Goal: Task Accomplishment & Management: Complete application form

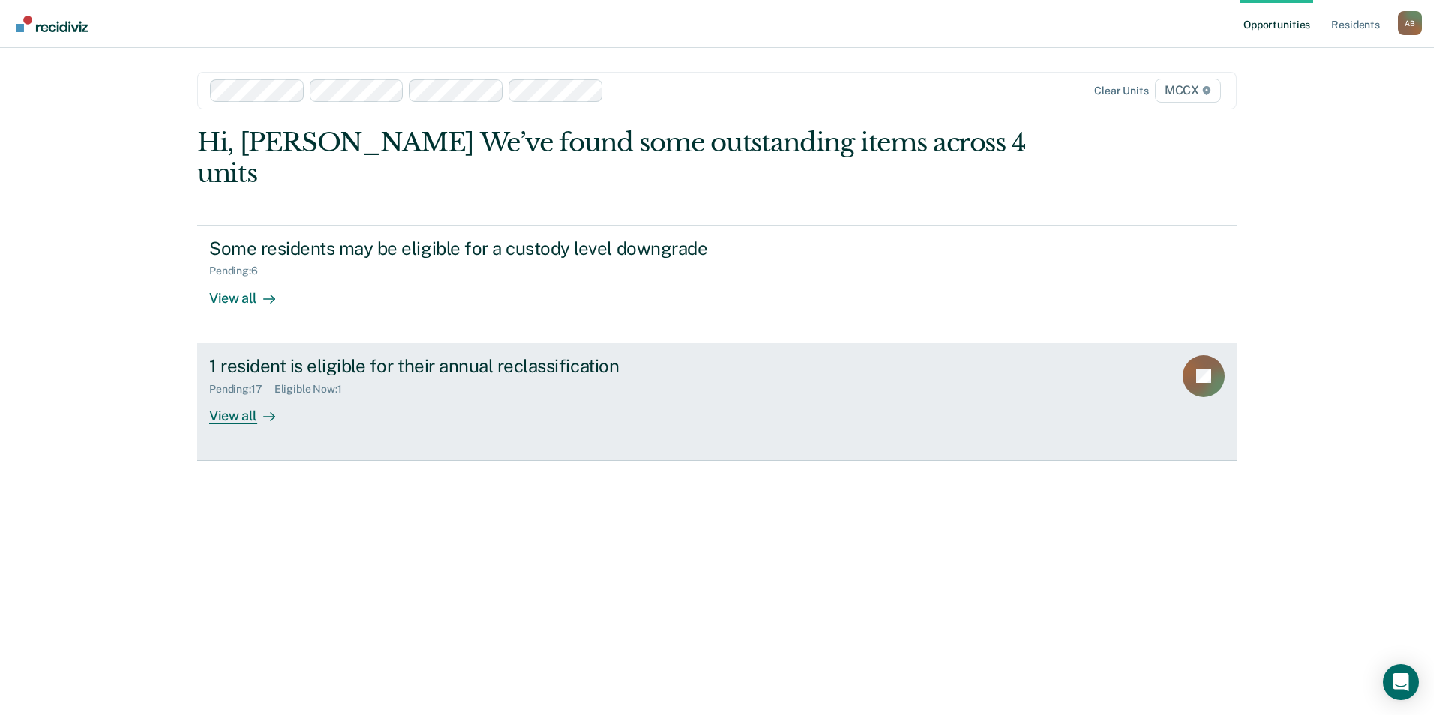
click at [263, 411] on icon at bounding box center [269, 417] width 12 height 12
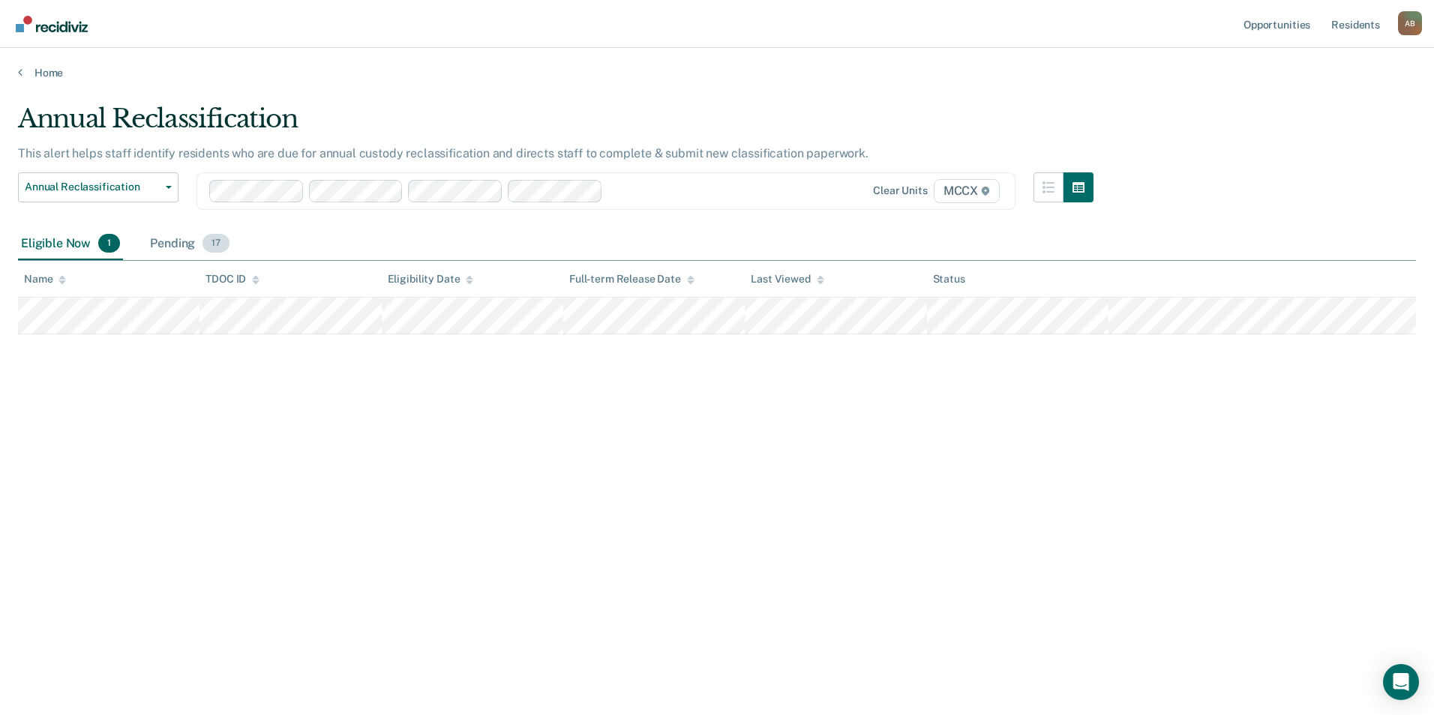
click at [183, 239] on div "Pending 17" at bounding box center [189, 244] width 85 height 33
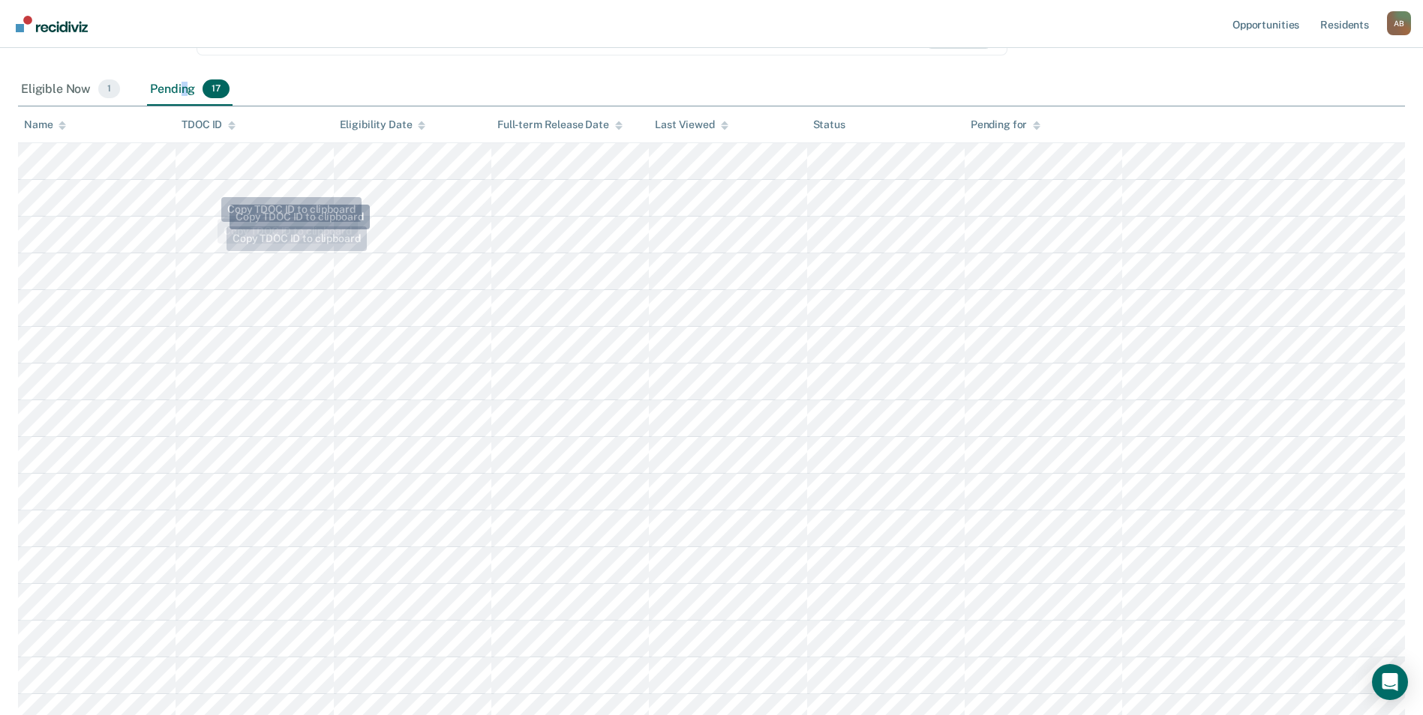
scroll to position [90, 0]
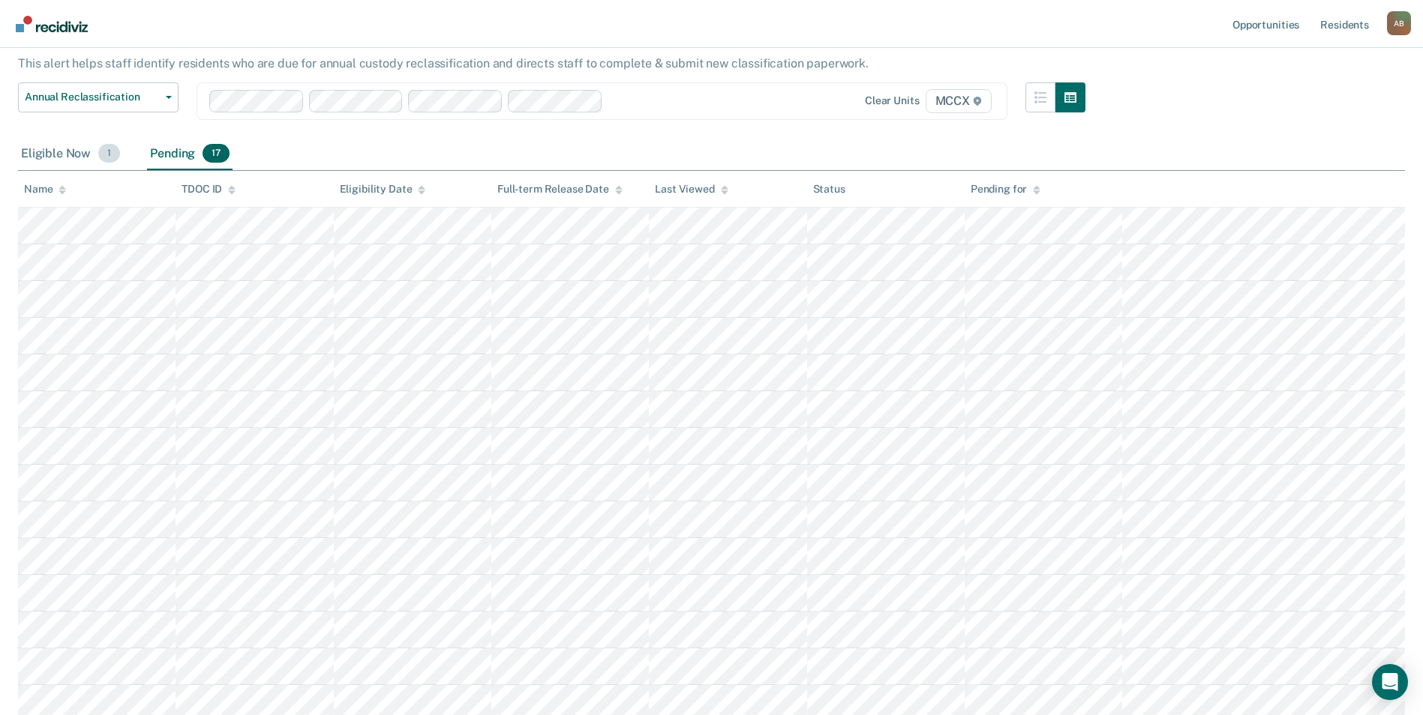
click at [52, 153] on div "Eligible Now 1" at bounding box center [70, 154] width 105 height 33
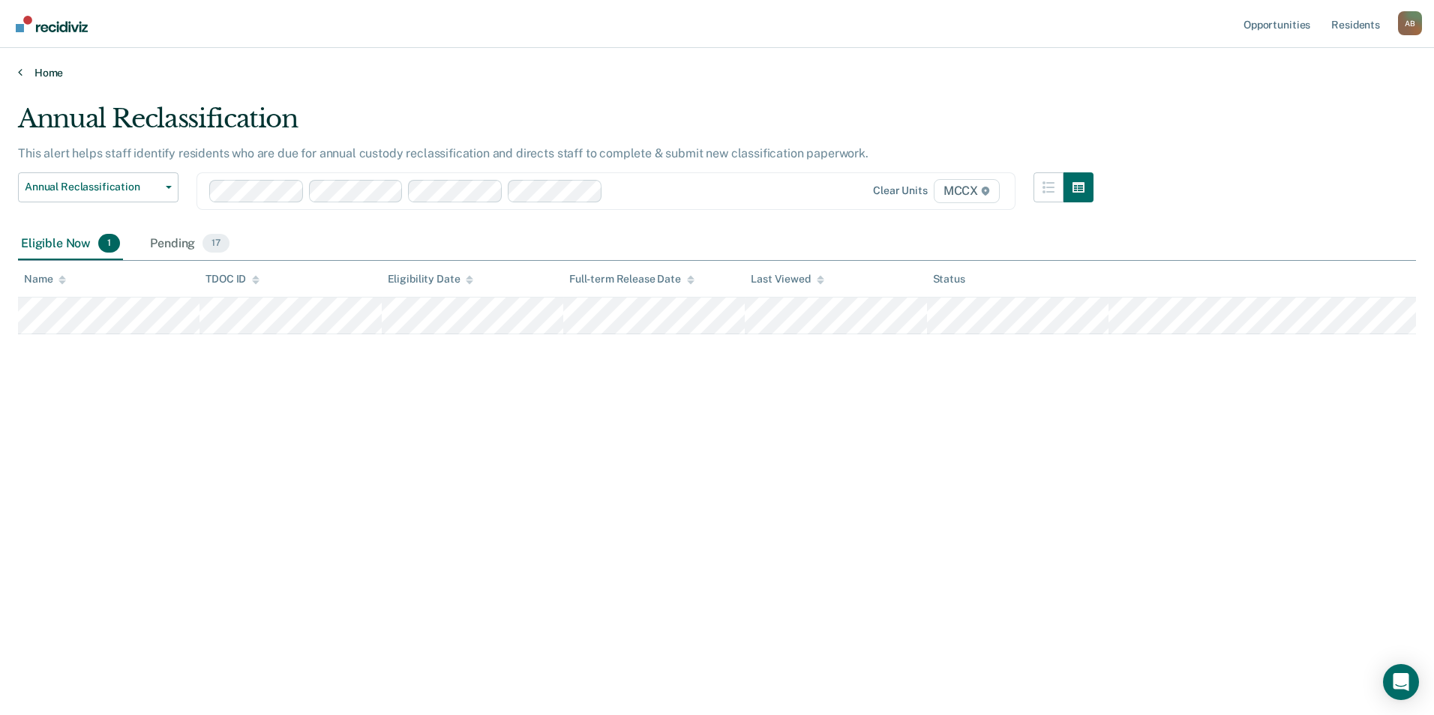
click at [27, 70] on link "Home" at bounding box center [717, 72] width 1398 height 13
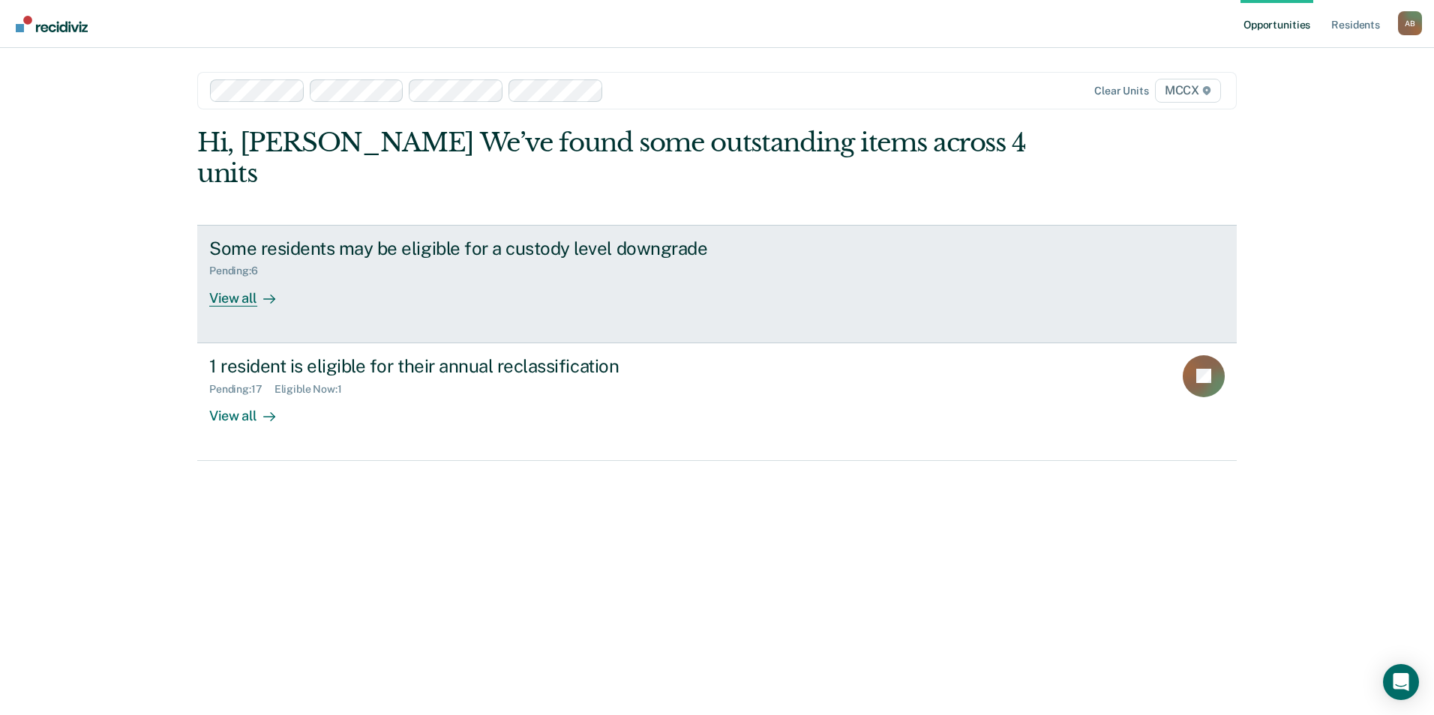
click at [247, 277] on div "View all" at bounding box center [251, 291] width 84 height 29
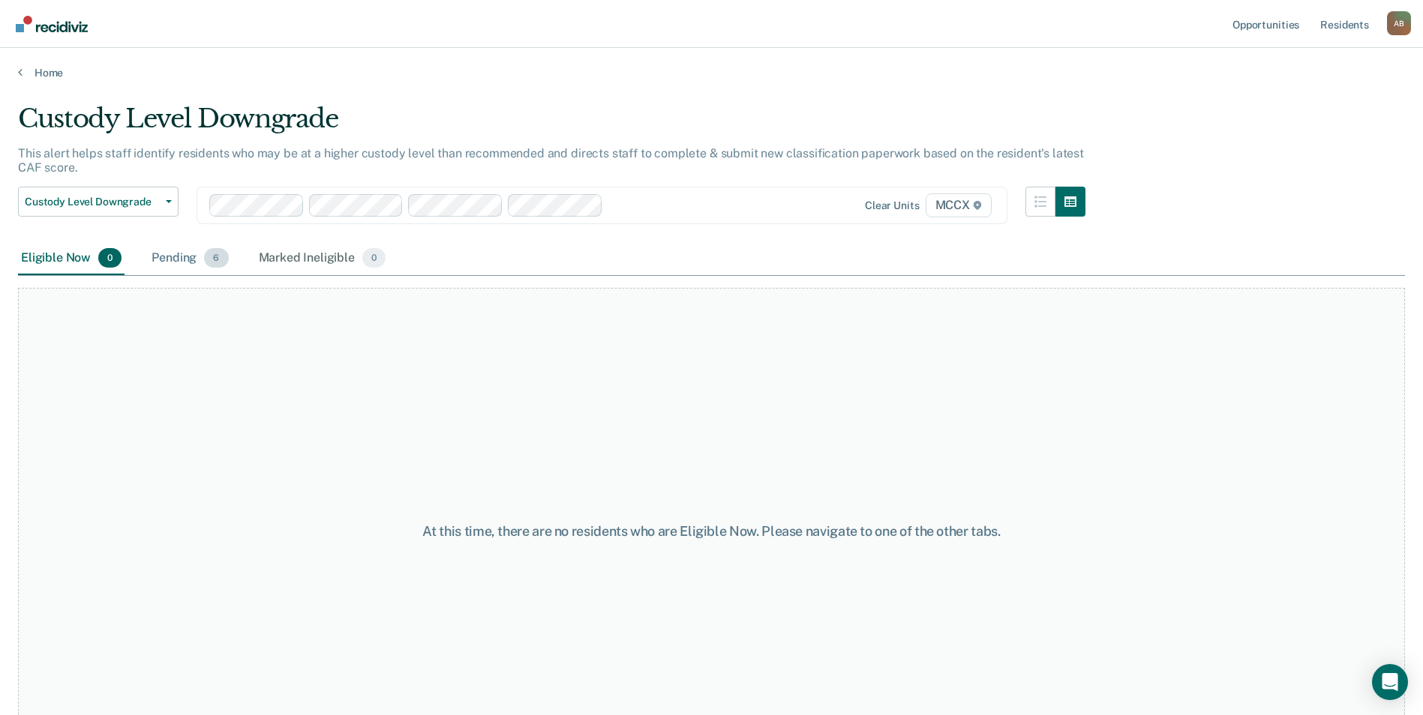
click at [178, 257] on div "Pending 6" at bounding box center [189, 258] width 82 height 33
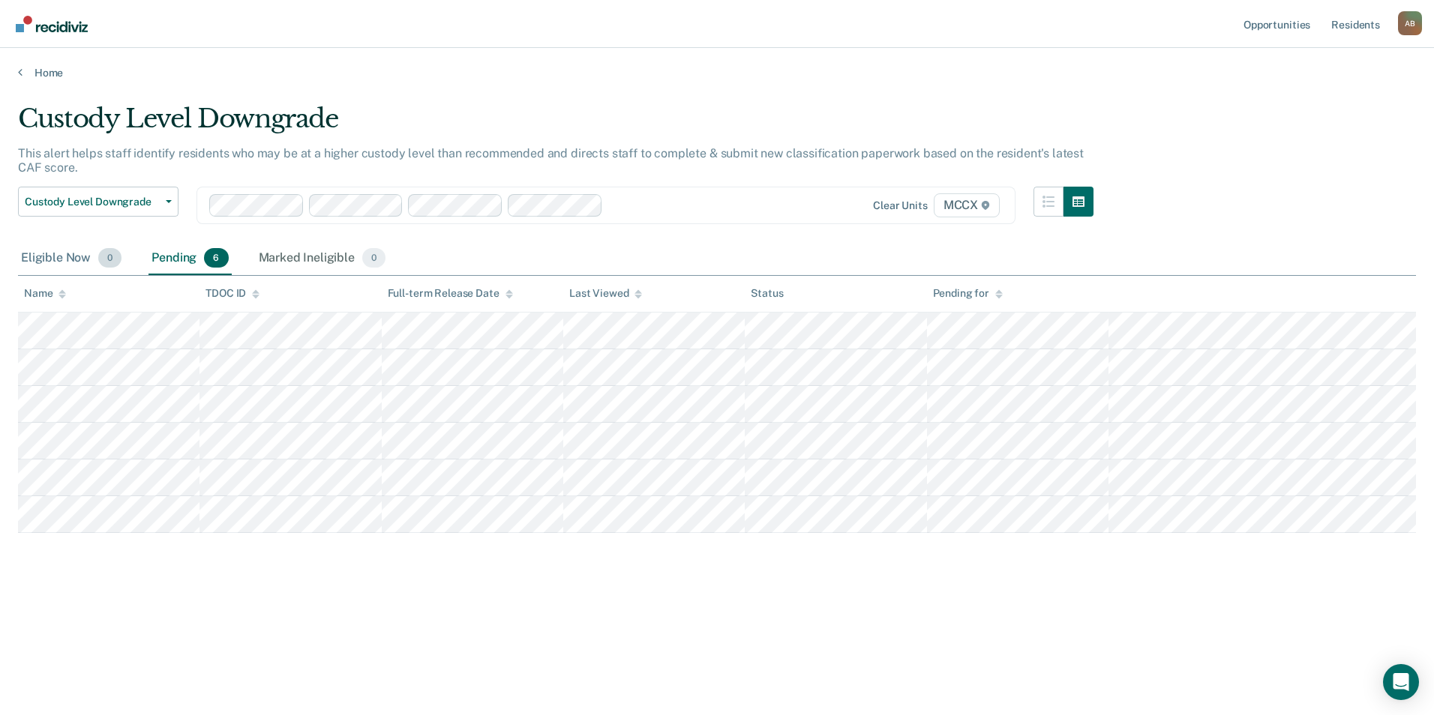
click at [72, 261] on div "Eligible Now 0" at bounding box center [71, 258] width 106 height 33
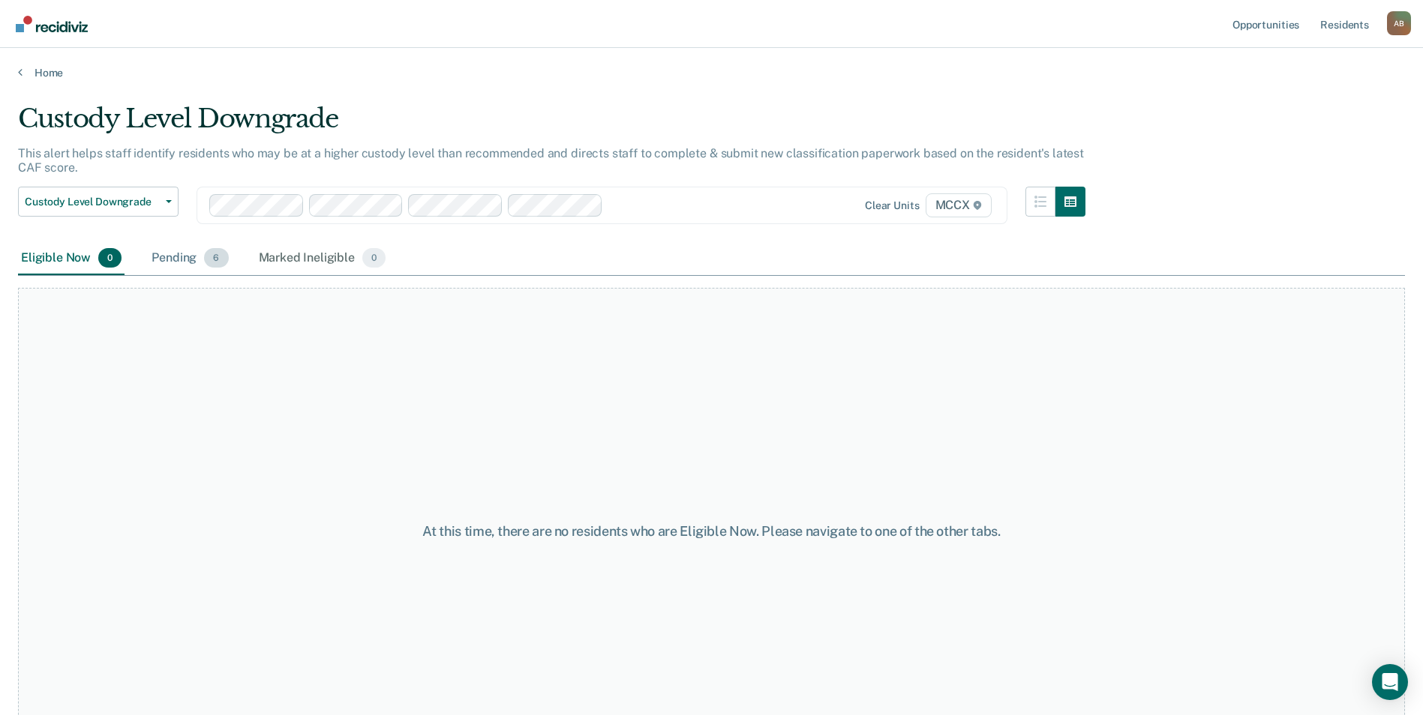
click at [183, 263] on div "Pending 6" at bounding box center [189, 258] width 82 height 33
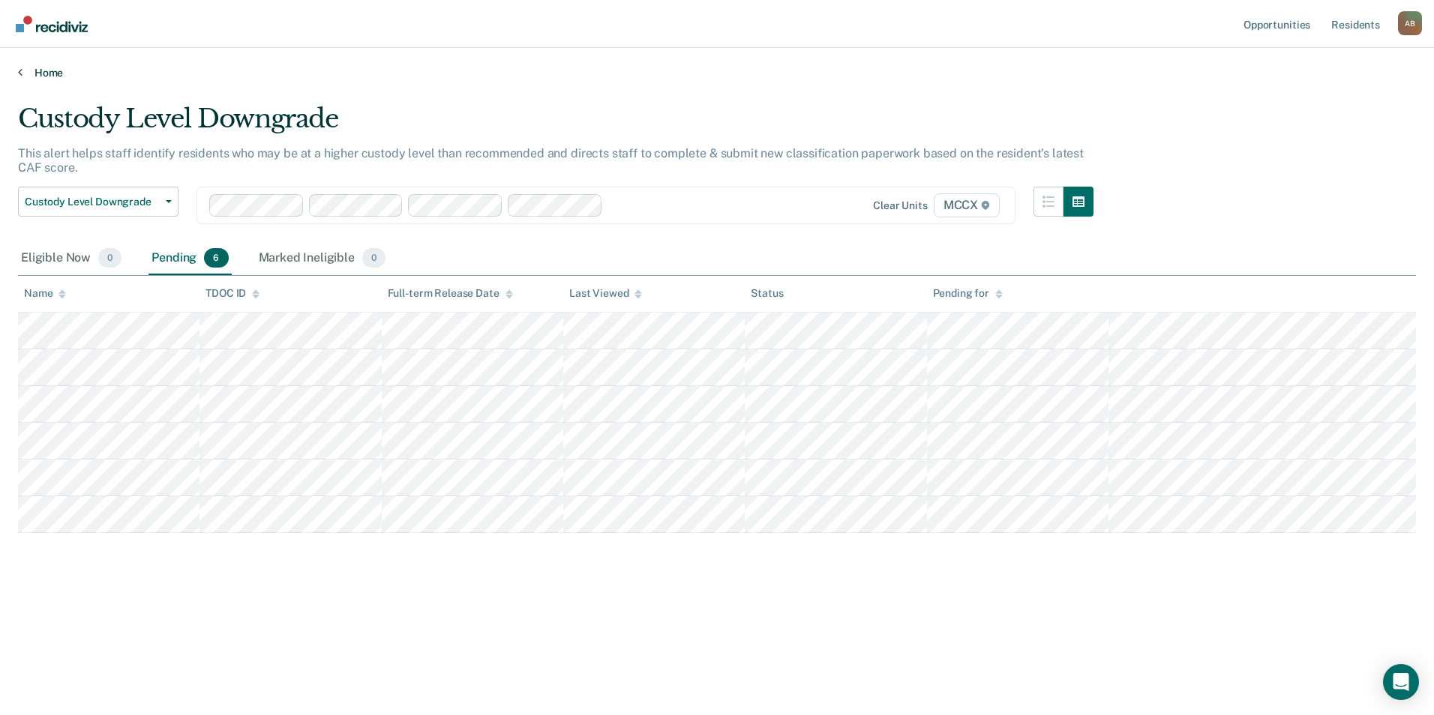
click at [46, 76] on link "Home" at bounding box center [717, 72] width 1398 height 13
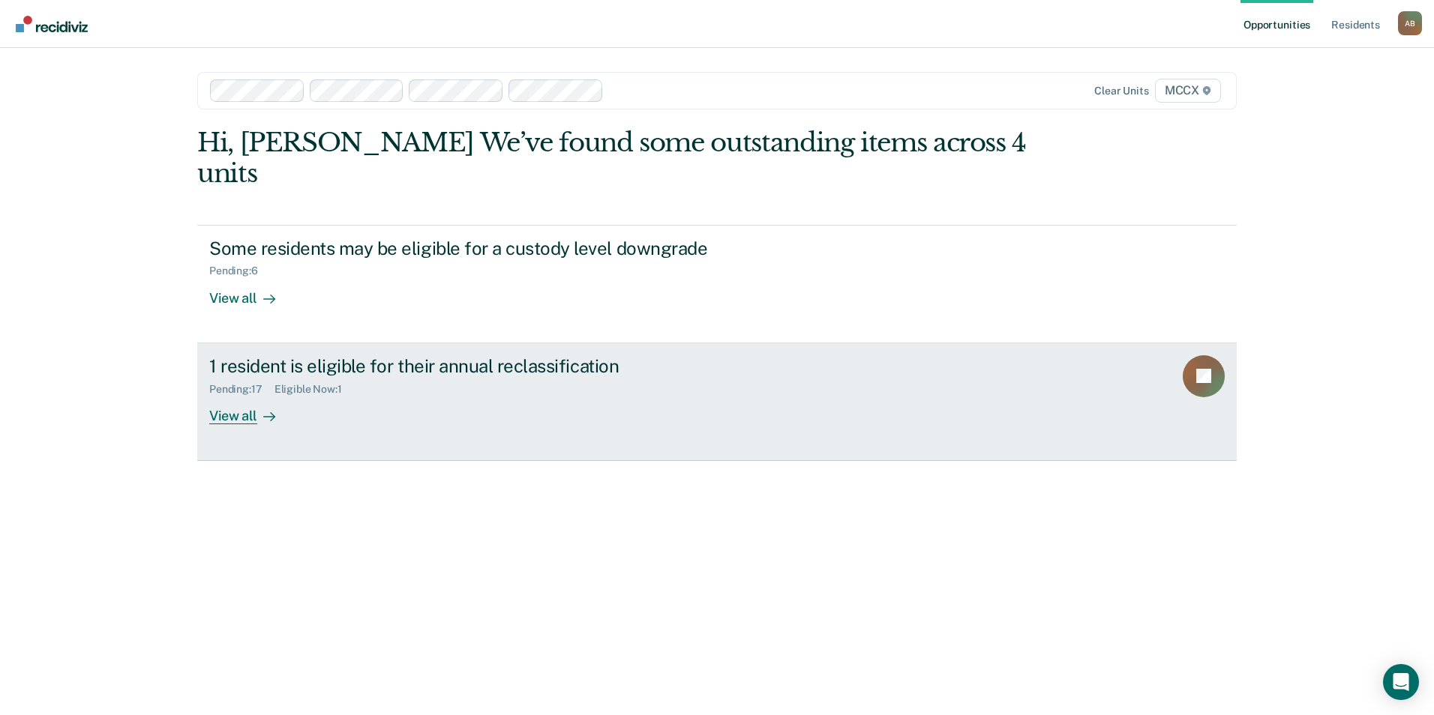
click at [239, 395] on div "View all" at bounding box center [251, 409] width 84 height 29
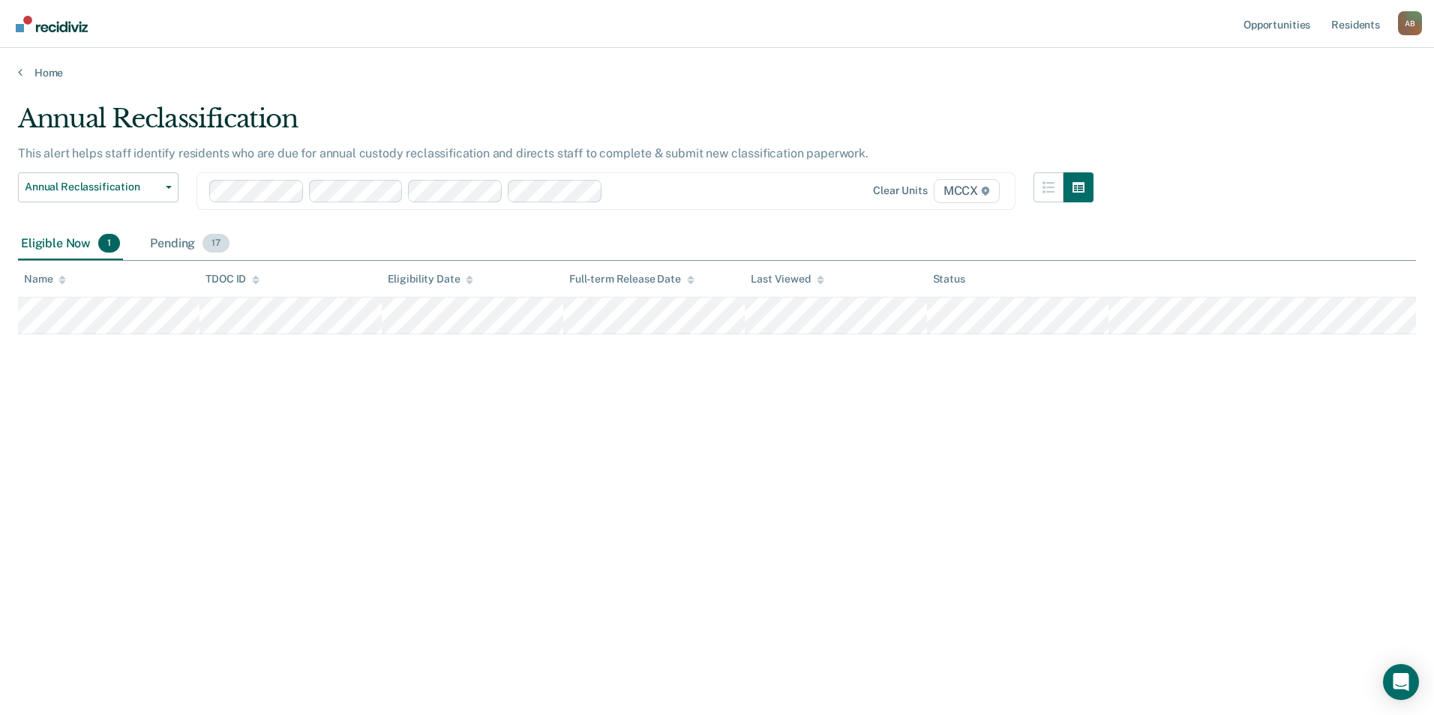
click at [170, 249] on div "Pending 17" at bounding box center [189, 244] width 85 height 33
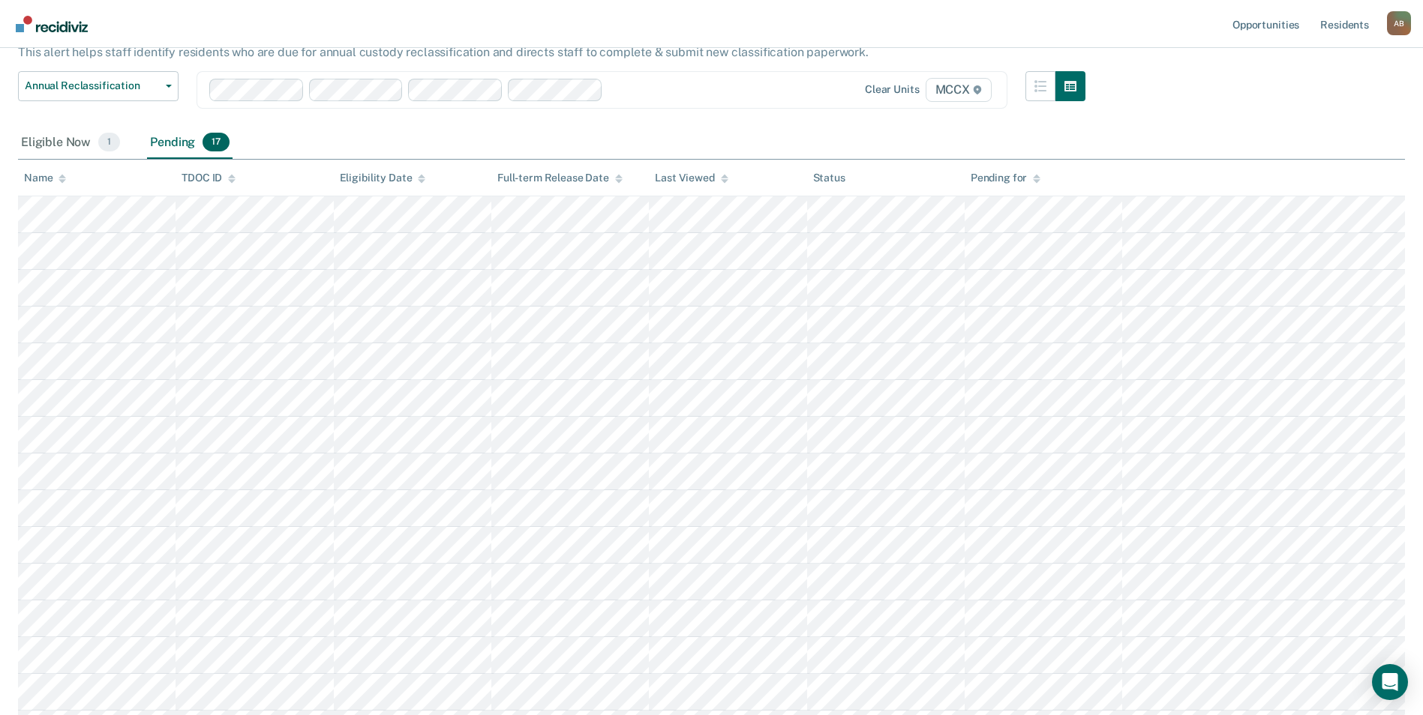
scroll to position [15, 0]
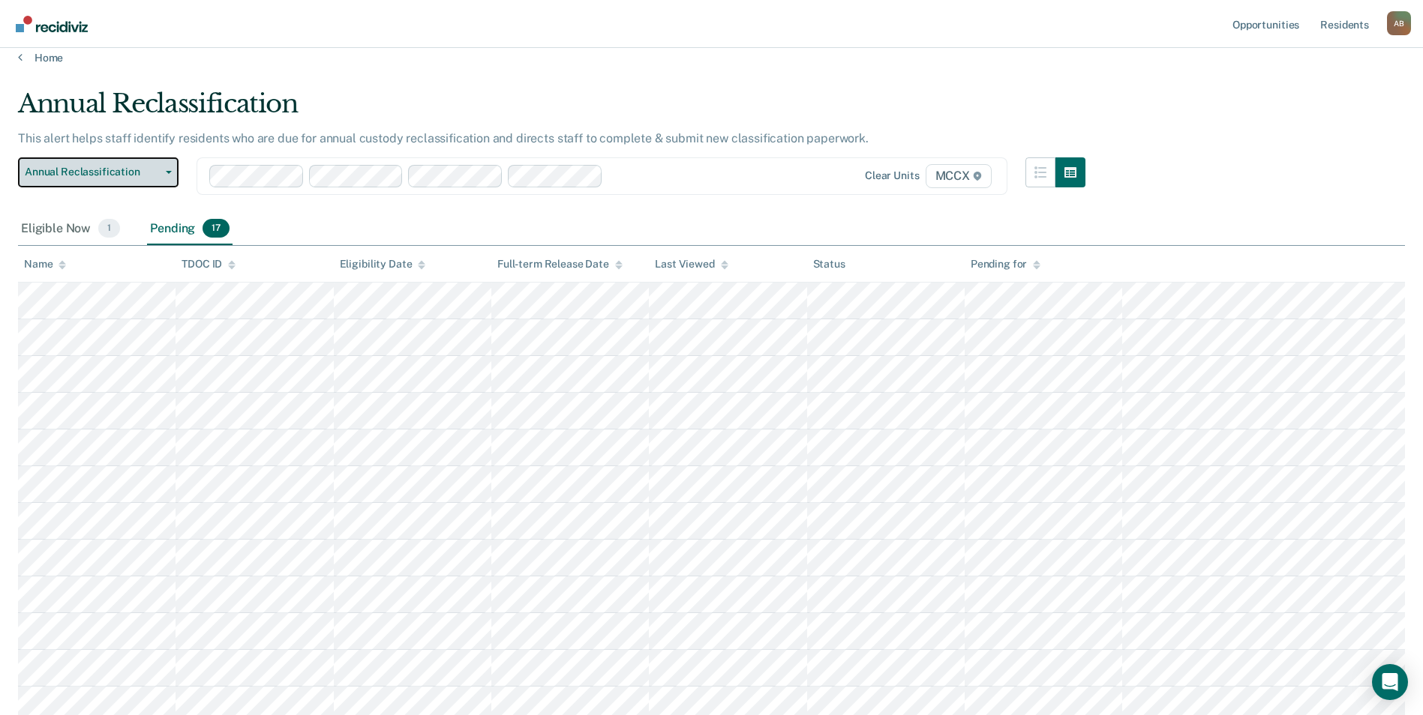
click at [113, 177] on span "Annual Reclassification" at bounding box center [92, 172] width 135 height 13
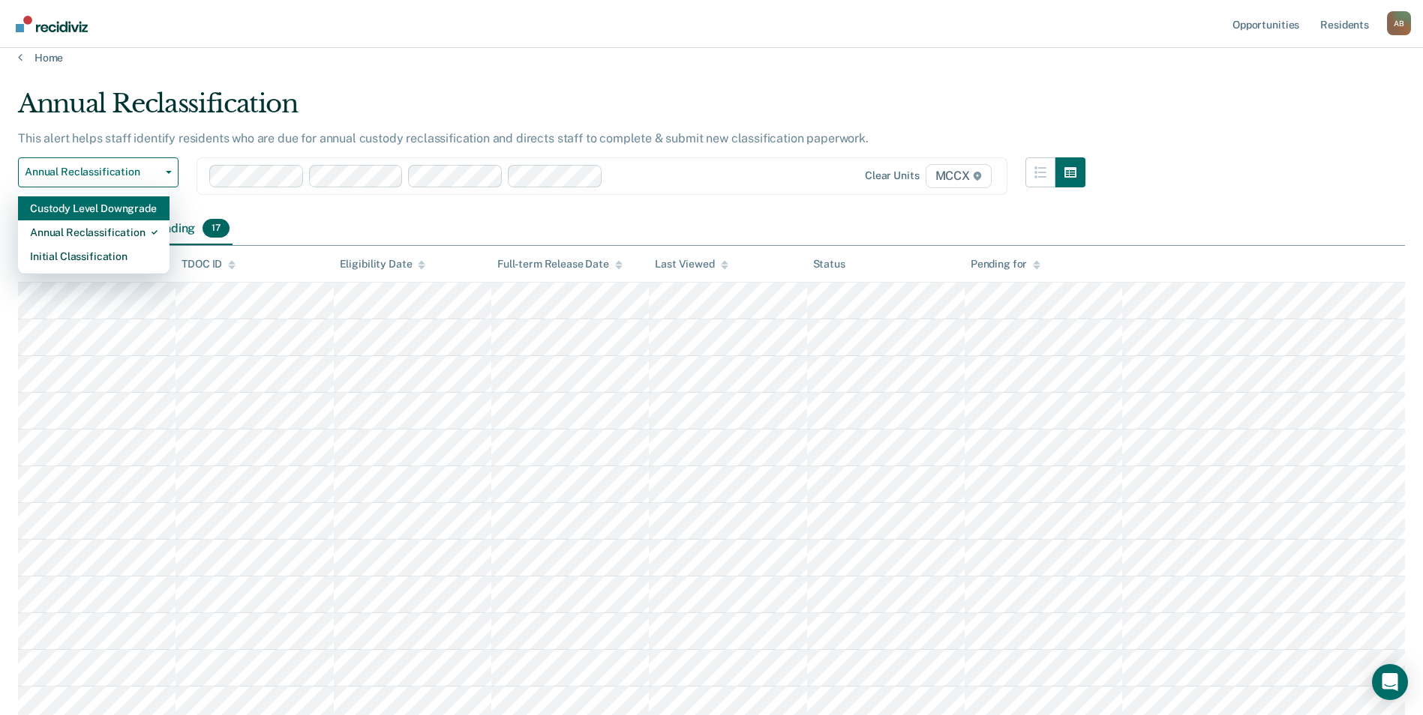
click at [108, 214] on div "Custody Level Downgrade" at bounding box center [93, 208] width 127 height 24
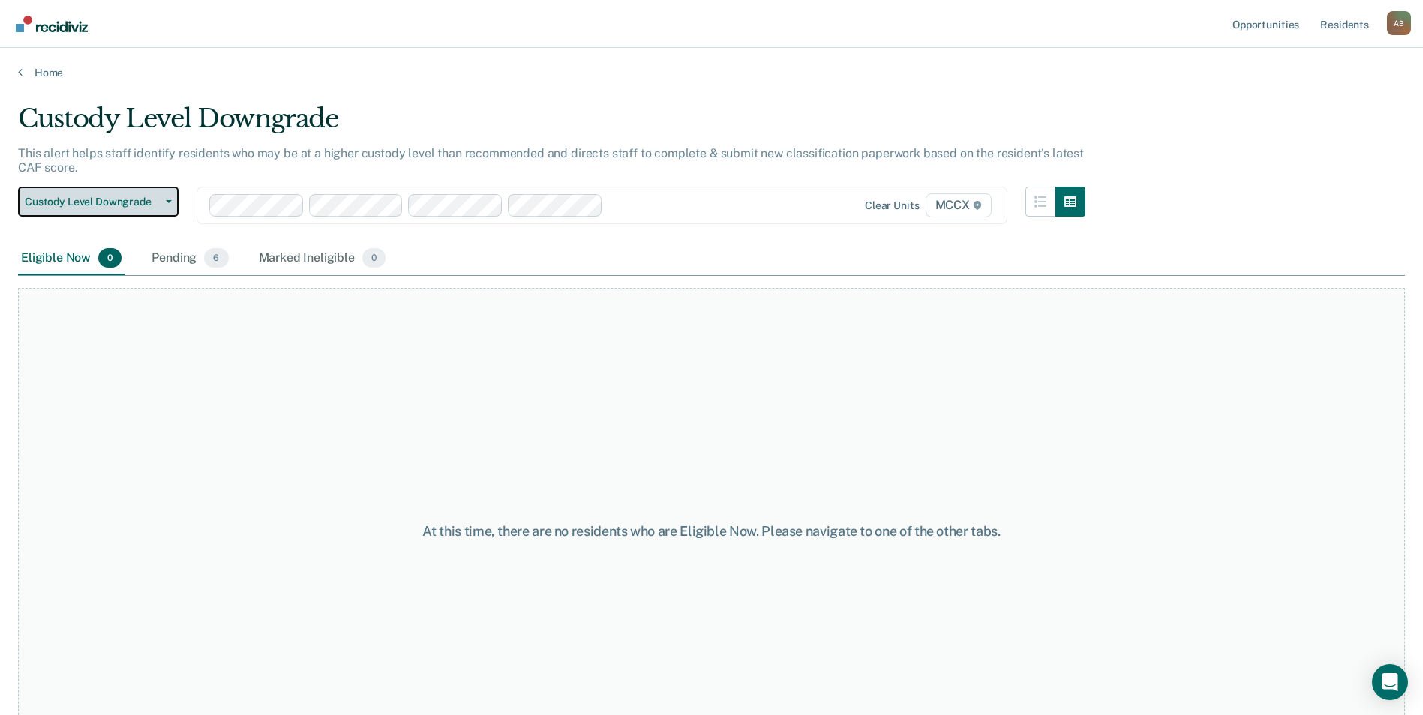
click at [112, 196] on span "Custody Level Downgrade" at bounding box center [92, 202] width 135 height 13
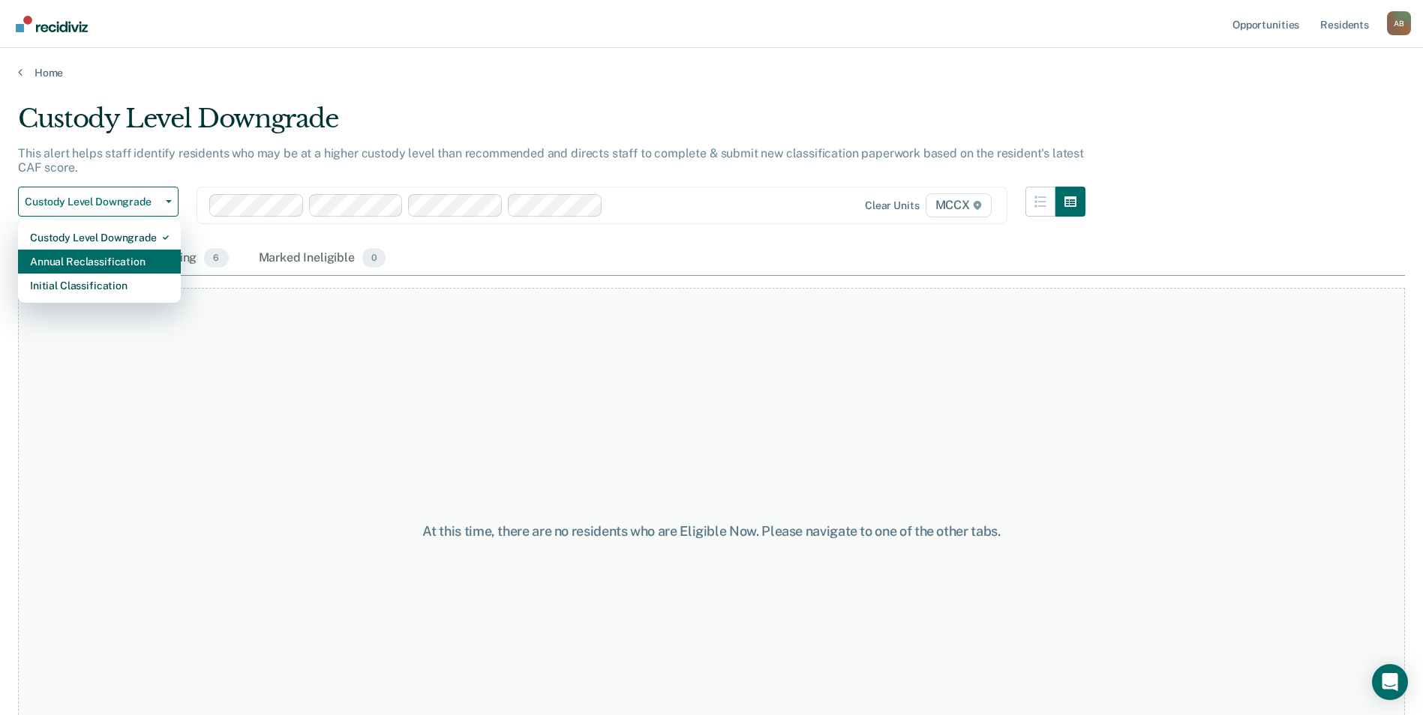
click at [112, 259] on div "Annual Reclassification" at bounding box center [99, 262] width 139 height 24
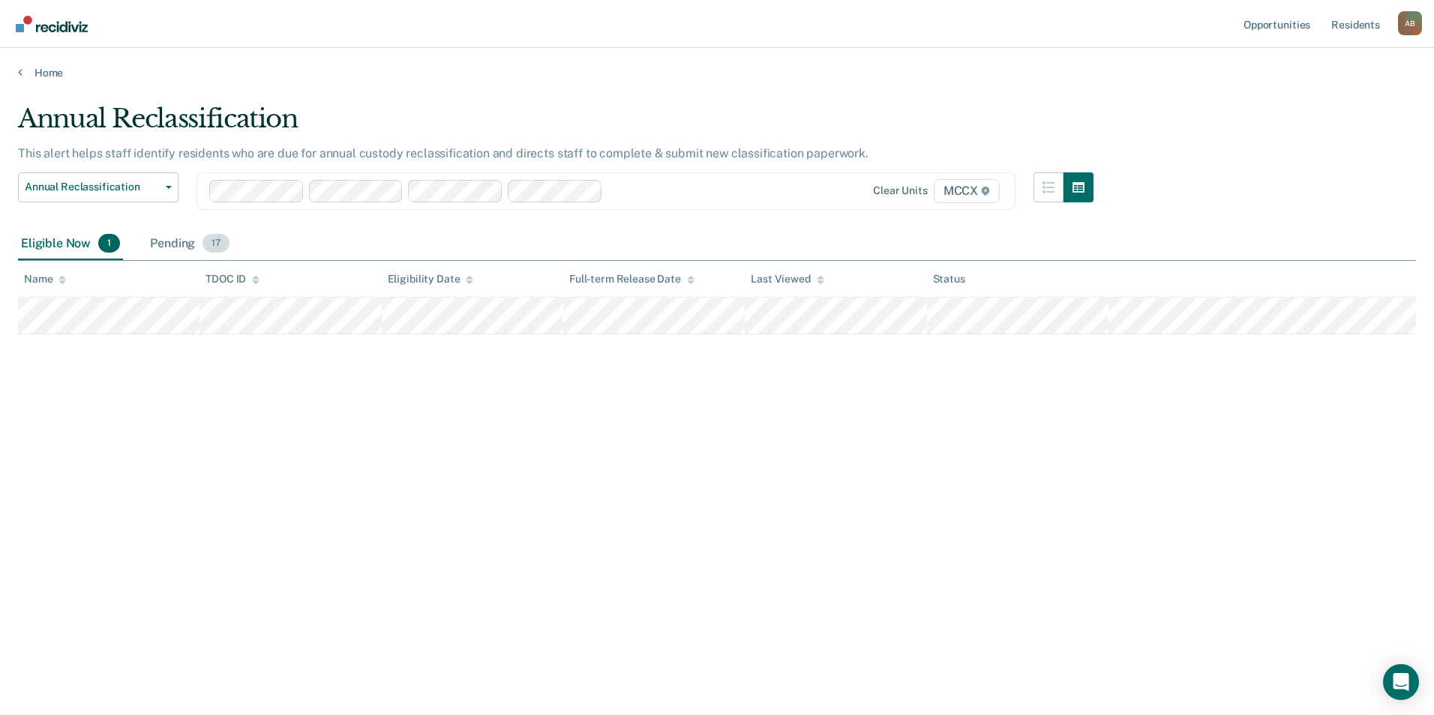
click at [165, 242] on div "Pending 17" at bounding box center [189, 244] width 85 height 33
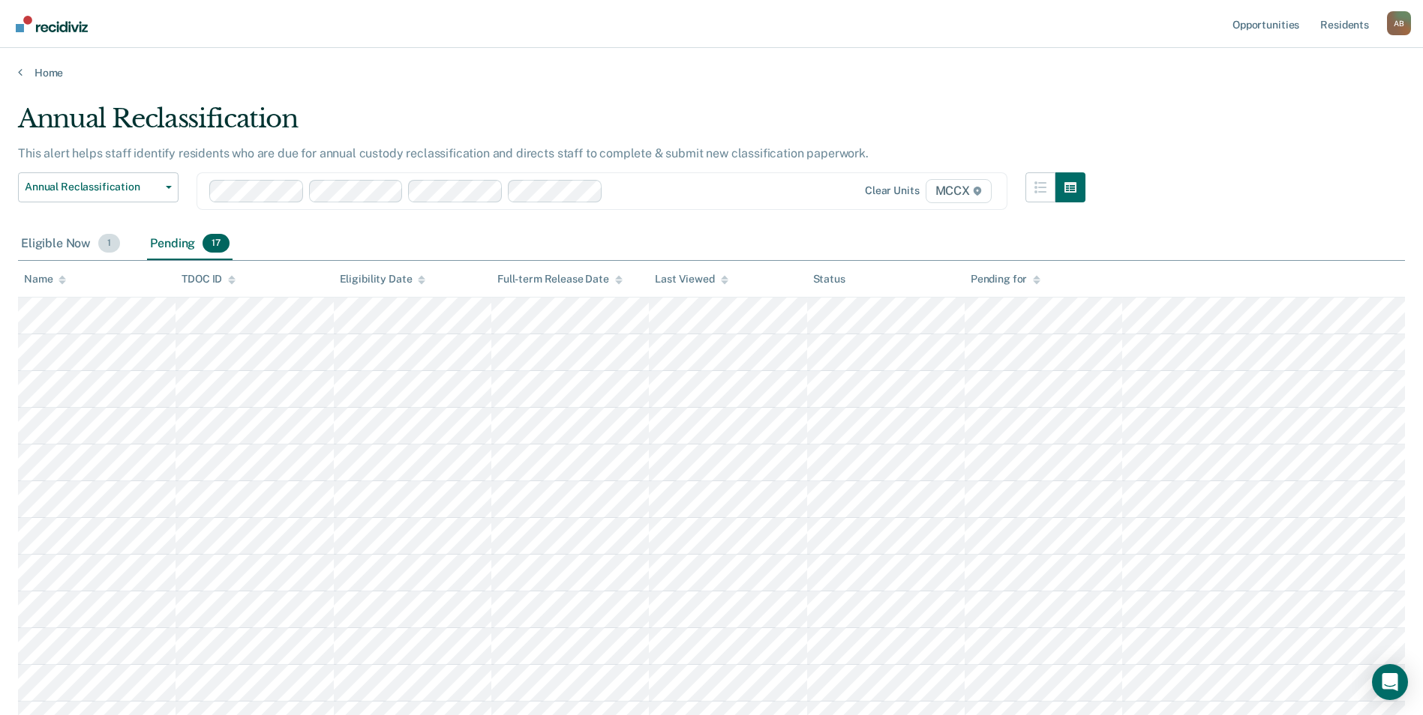
click at [79, 246] on div "Eligible Now 1" at bounding box center [70, 244] width 105 height 33
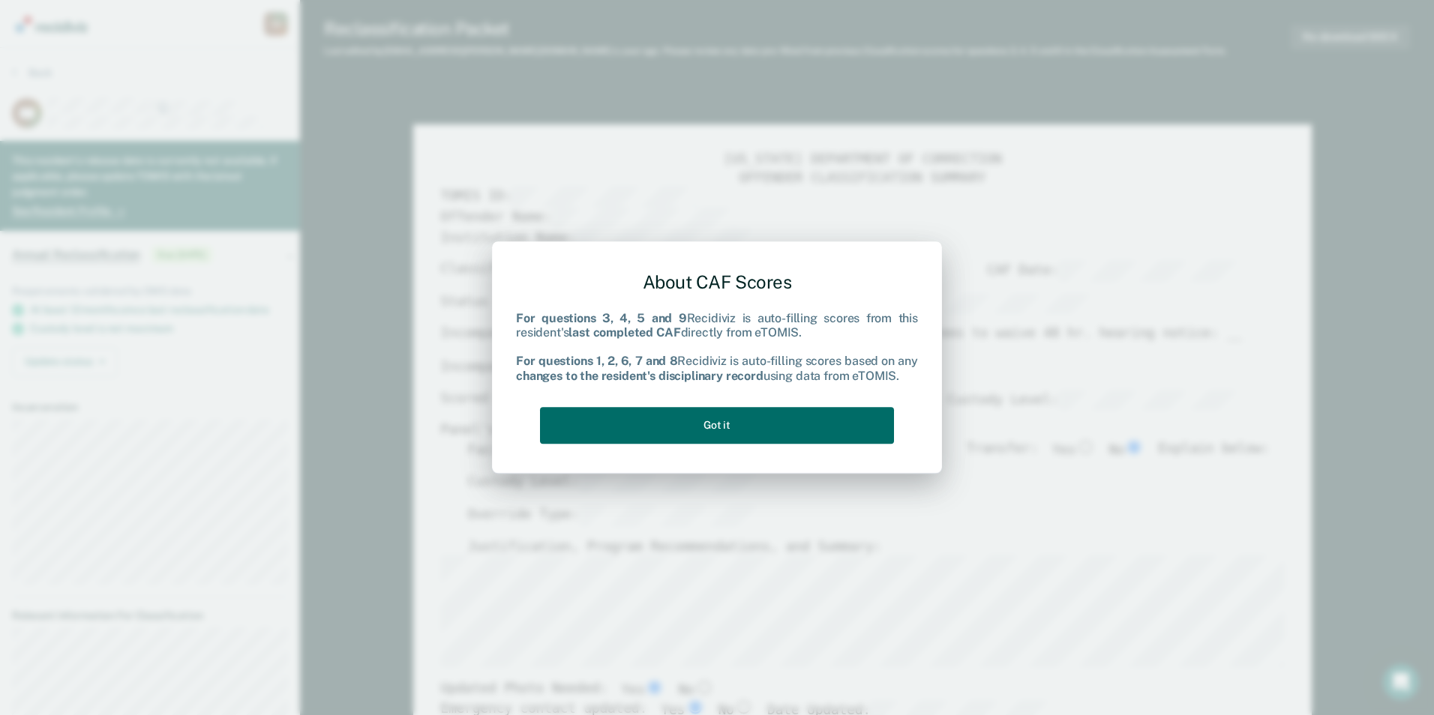
click at [664, 401] on div "About CAF Scores For questions 3, 4, 5 and 9 Recidiviz is auto-filling scores f…" at bounding box center [717, 354] width 402 height 190
click at [655, 419] on button "Got it" at bounding box center [717, 425] width 354 height 37
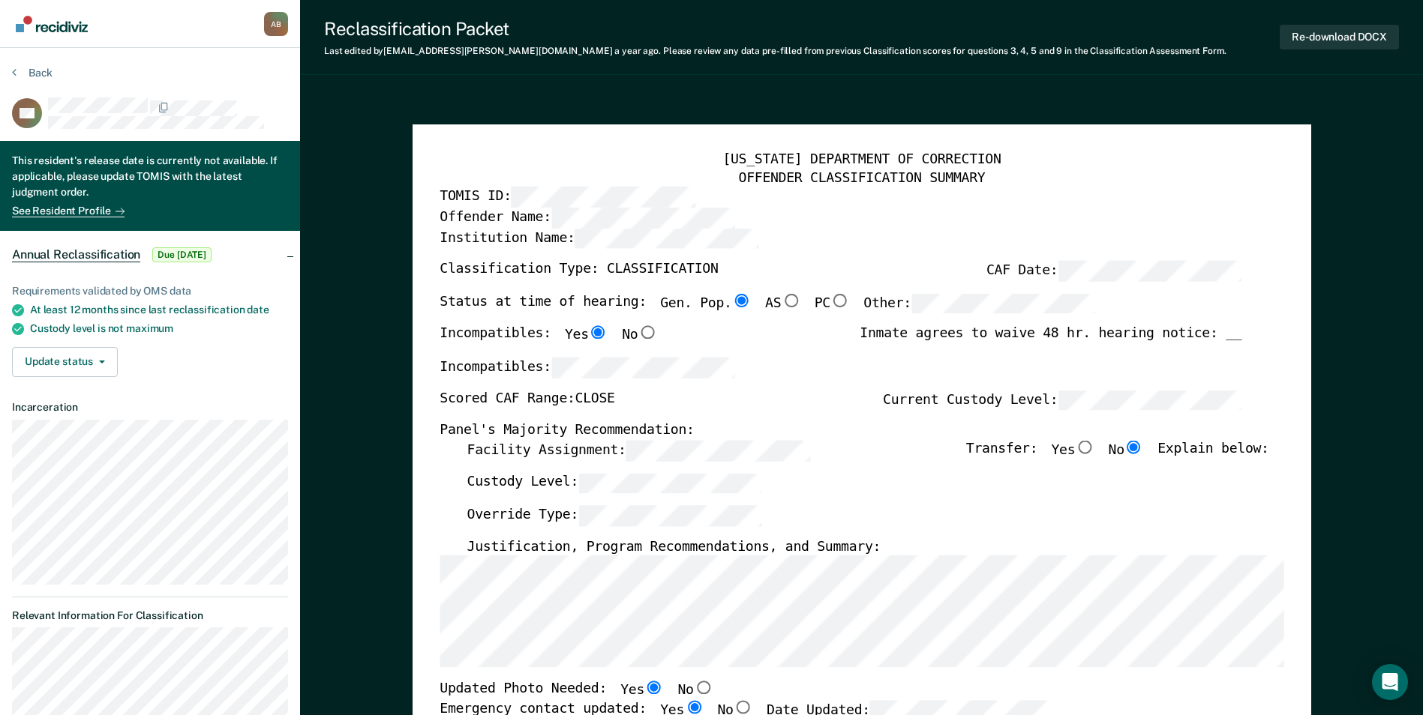
type textarea "x"
